Goal: Navigation & Orientation: Find specific page/section

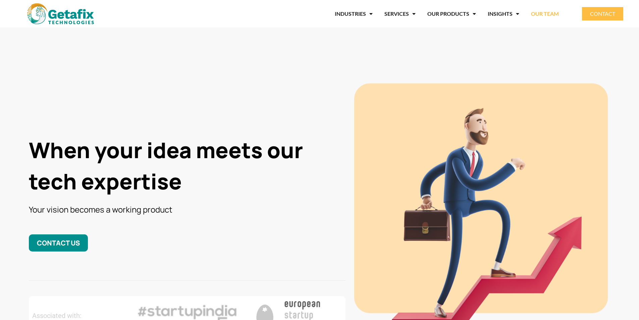
click at [537, 15] on link "OUR TEAM" at bounding box center [545, 13] width 28 height 15
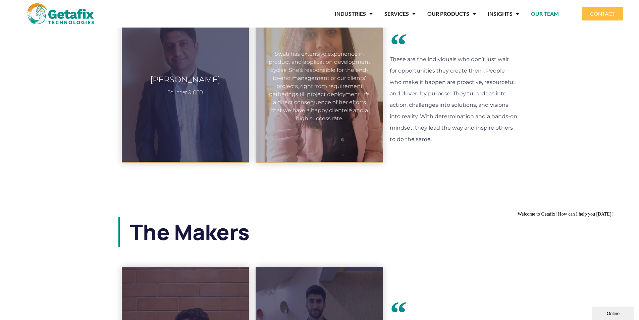
scroll to position [30, 0]
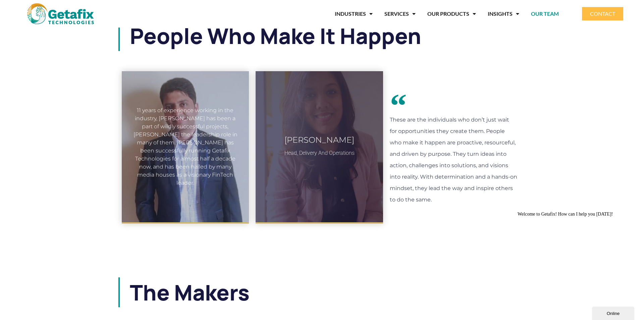
click at [176, 141] on div "11 years of experience working in the industry, Asif has been a part of wildly …" at bounding box center [186, 146] width 104 height 81
click at [180, 115] on div "11 years of experience working in the industry, Asif has been a part of wildly …" at bounding box center [186, 146] width 104 height 81
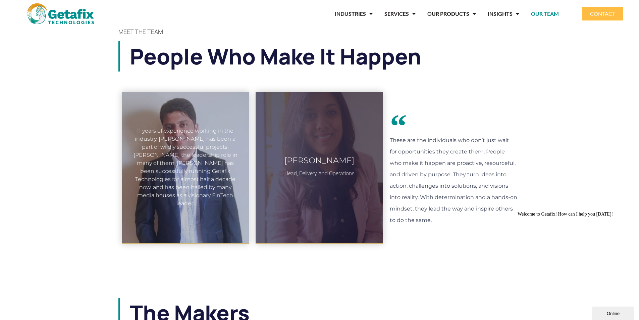
scroll to position [0, 0]
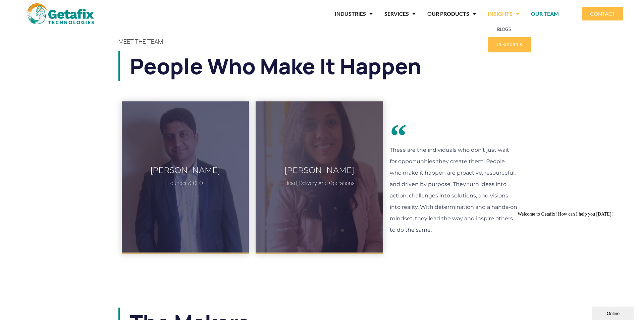
click at [514, 46] on link "RESOURCES" at bounding box center [510, 44] width 44 height 15
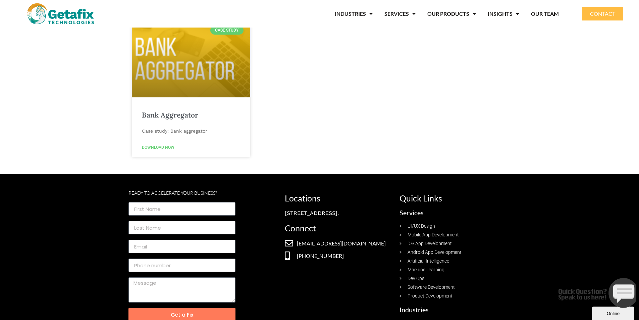
scroll to position [470, 0]
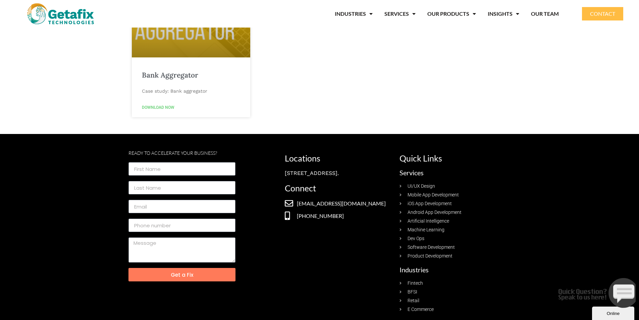
click at [58, 12] on img at bounding box center [60, 13] width 67 height 21
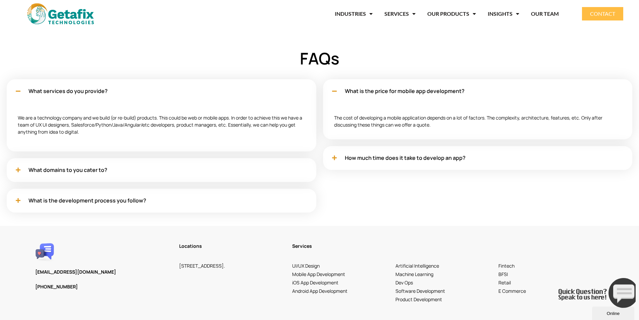
scroll to position [2125, 0]
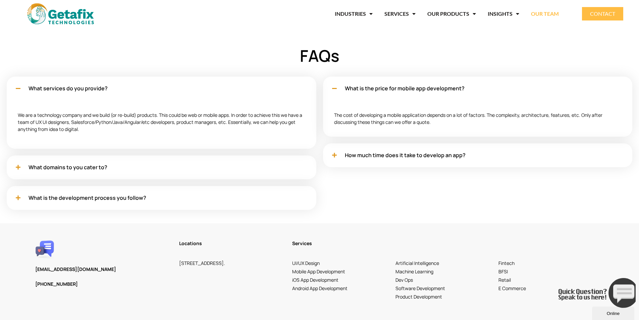
click at [553, 14] on link "OUR TEAM" at bounding box center [545, 13] width 28 height 15
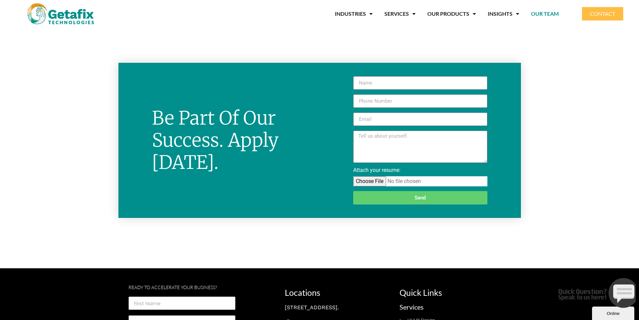
scroll to position [802, 0]
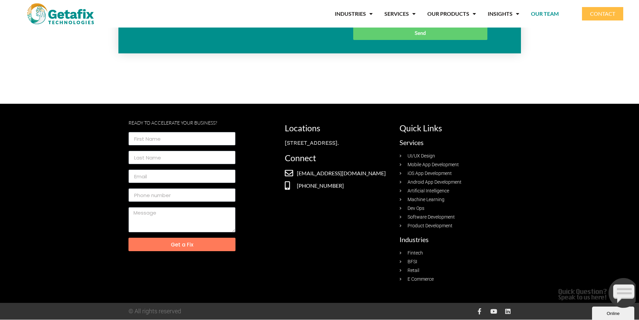
click at [307, 147] on div "[STREET_ADDRESS]." at bounding box center [339, 143] width 108 height 8
click at [356, 122] on div "Locations No.88, 5th Block, Koramangala Industrial Area, First Floor, Bangalore…" at bounding box center [338, 202] width 115 height 165
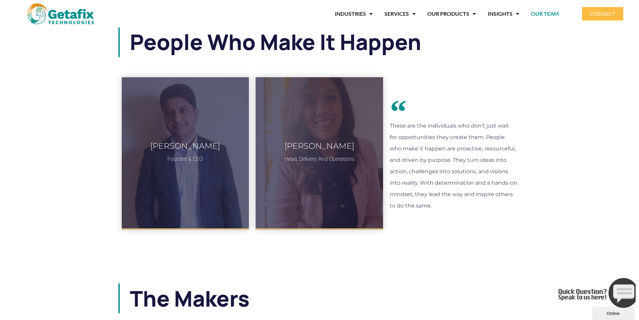
scroll to position [0, 0]
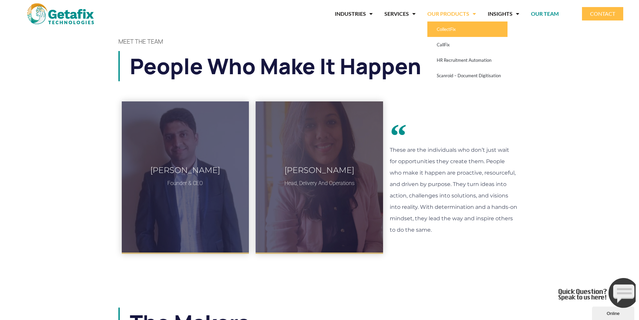
click at [460, 23] on link "CollectFix" at bounding box center [467, 28] width 80 height 15
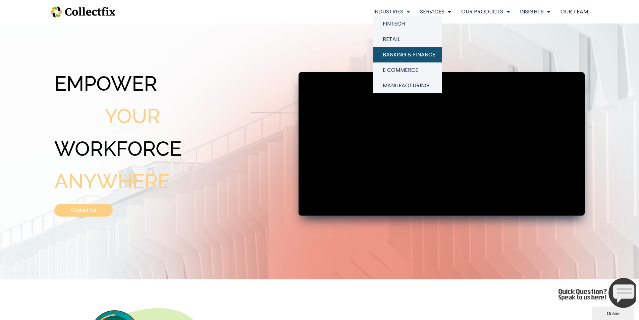
click at [417, 55] on link "BANKING & FINANCE" at bounding box center [407, 54] width 69 height 15
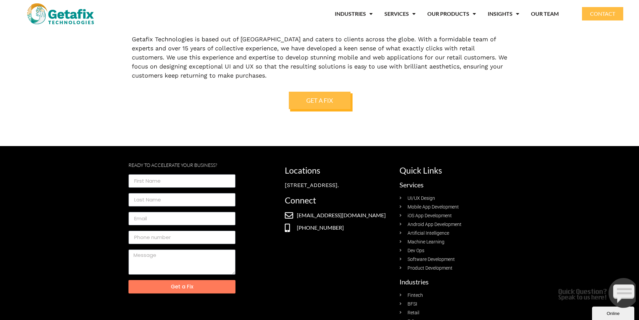
scroll to position [1199, 0]
